Goal: Transaction & Acquisition: Purchase product/service

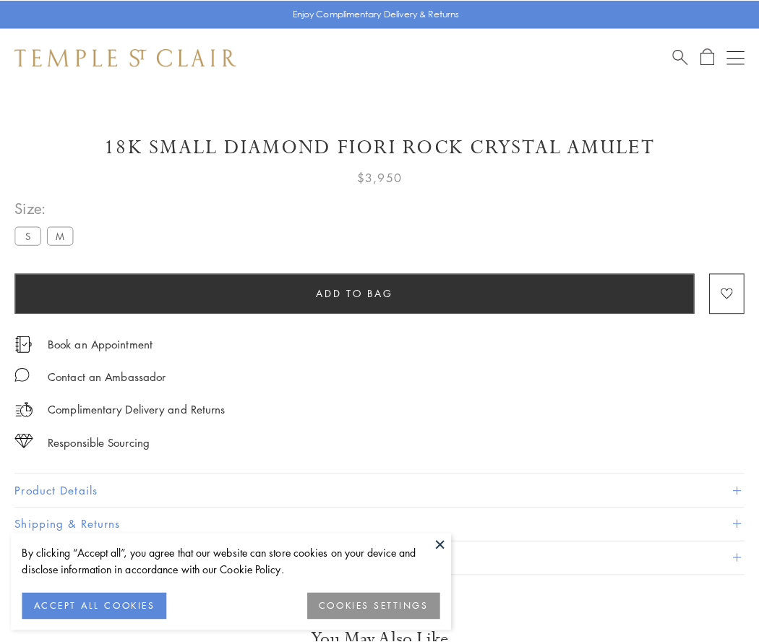
scroll to position [13, 0]
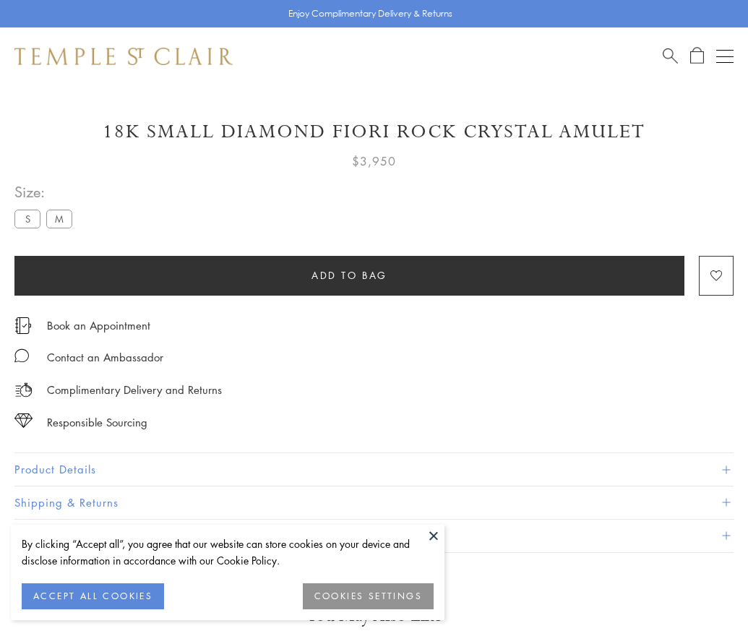
click at [349, 275] on span "Add to bag" at bounding box center [349, 275] width 76 height 16
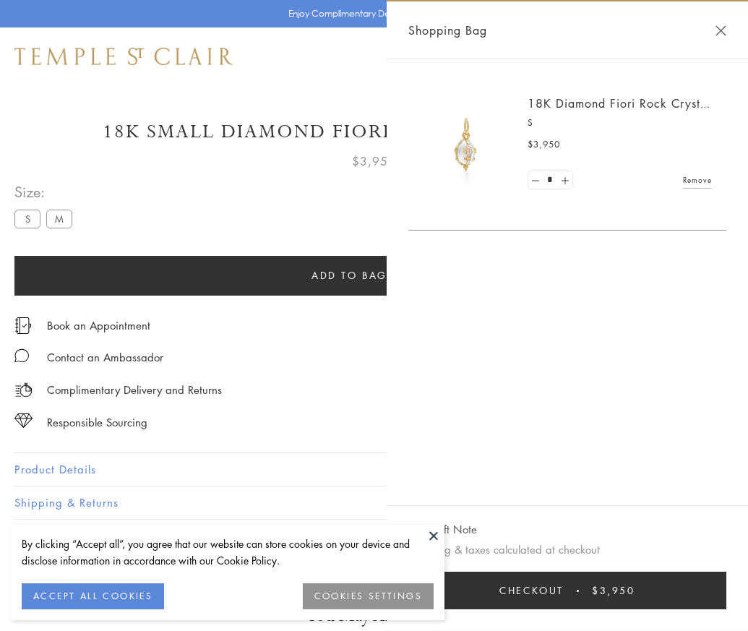
click at [726, 601] on button "Checkout $3,950" at bounding box center [567, 590] width 318 height 38
